Goal: Information Seeking & Learning: Learn about a topic

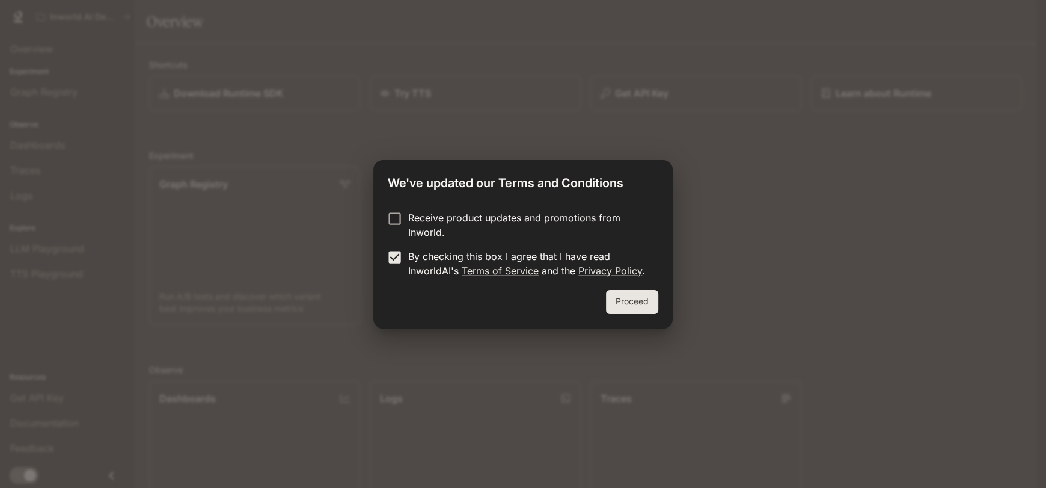
click at [658, 304] on button "Proceed" at bounding box center [632, 302] width 52 height 24
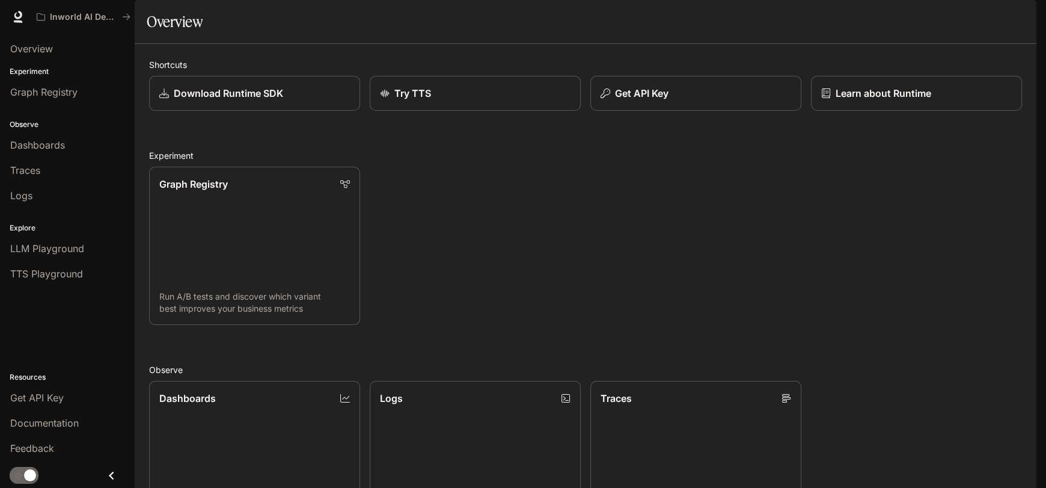
scroll to position [346, 0]
click at [103, 256] on div "LLM Playground" at bounding box center [67, 248] width 114 height 14
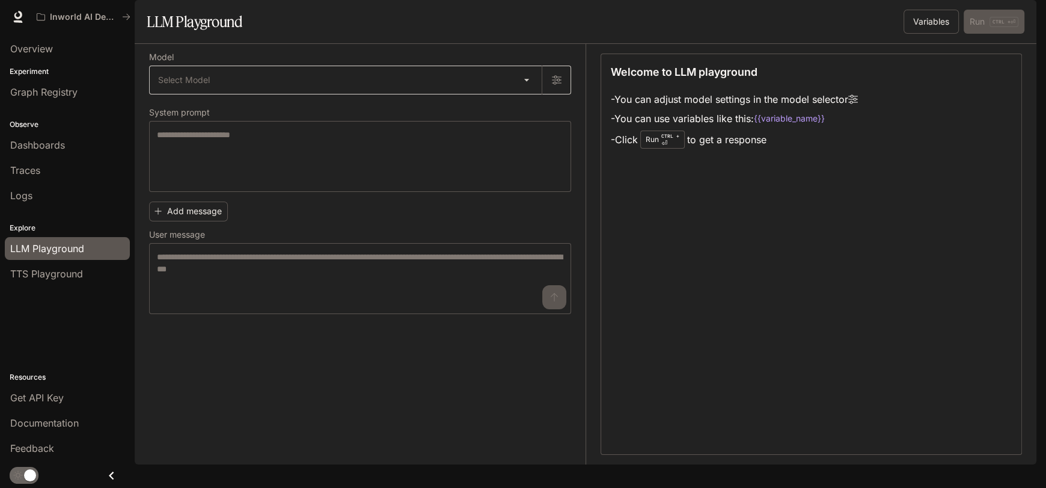
click at [341, 112] on body "Skip to main content Inworld AI Demos Documentation Documentation Portal Overvi…" at bounding box center [523, 244] width 1046 height 488
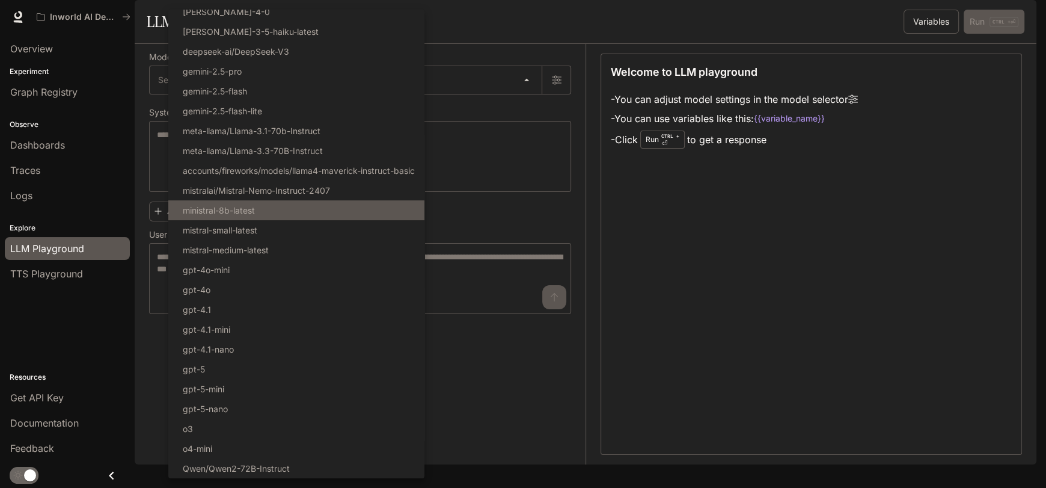
scroll to position [67, 0]
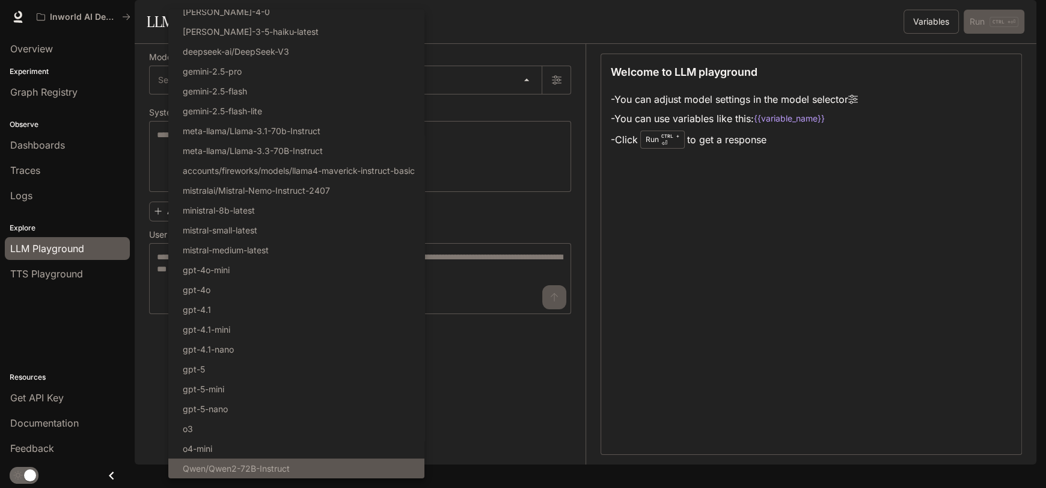
click at [332, 472] on li "Qwen/Qwen2-72B-Instruct" at bounding box center [296, 468] width 256 height 20
type input "**********"
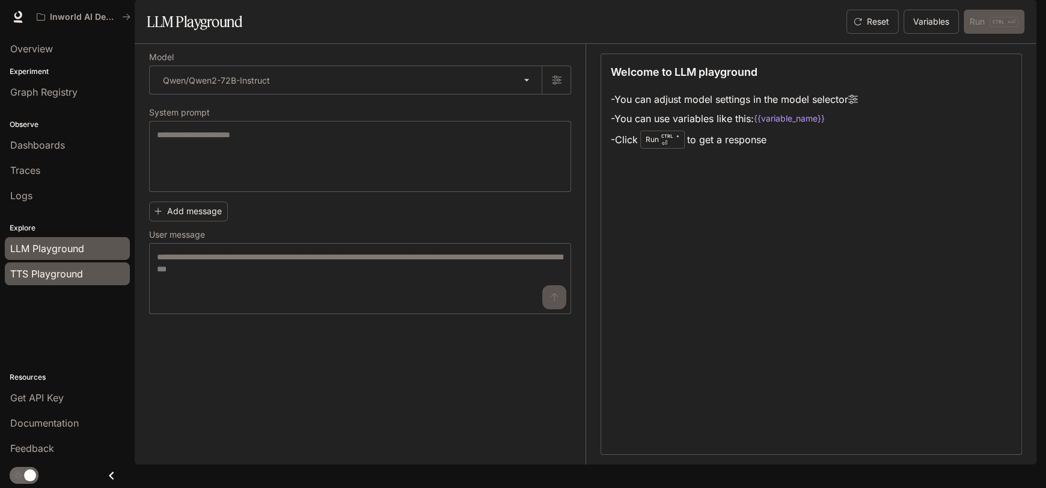
click at [78, 281] on span "TTS Playground" at bounding box center [46, 273] width 73 height 14
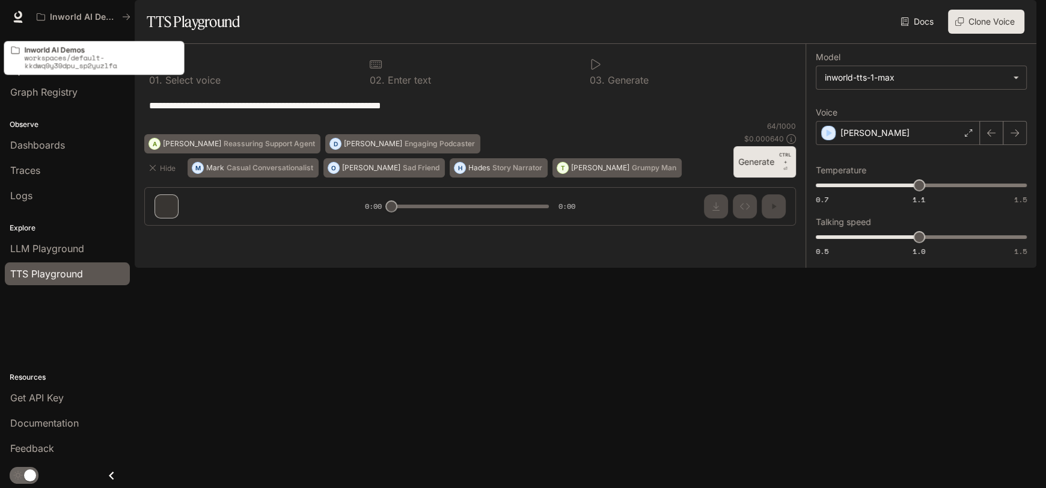
click at [55, 49] on p "Inworld AI Demos" at bounding box center [101, 50] width 153 height 8
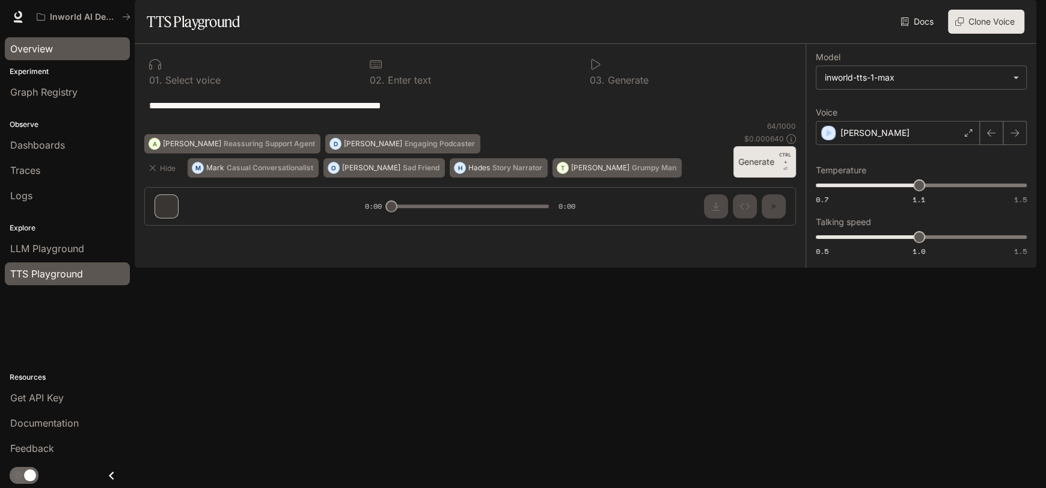
click at [68, 55] on div "Overview" at bounding box center [67, 48] width 114 height 14
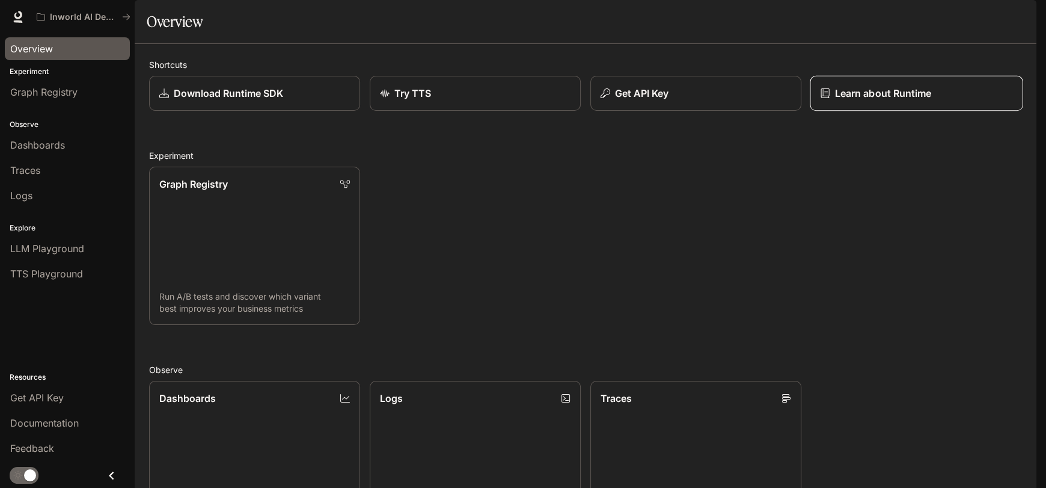
click at [949, 111] on link "Learn about Runtime" at bounding box center [916, 93] width 213 height 35
